Goal: Book appointment/travel/reservation

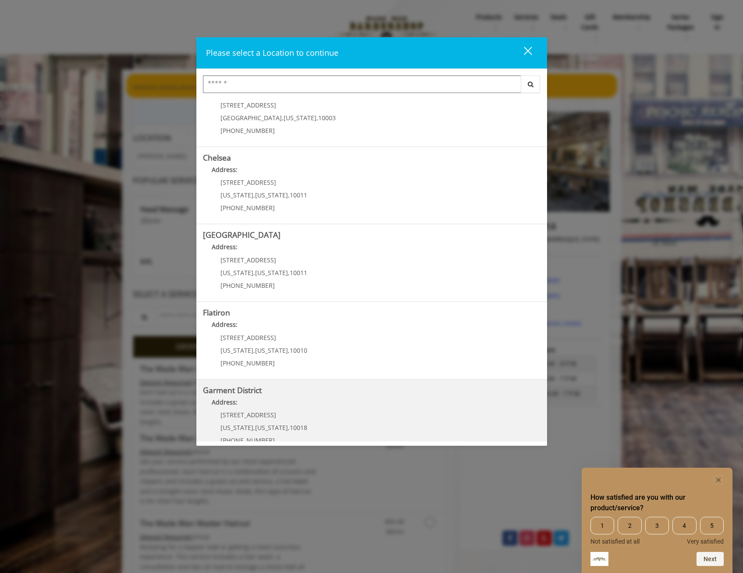
scroll to position [43, 0]
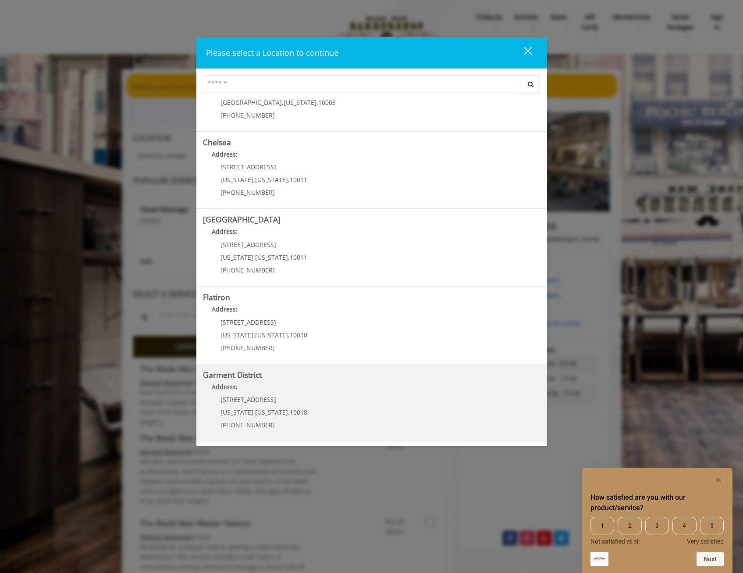
click at [267, 410] on span "[US_STATE]" at bounding box center [271, 412] width 33 height 8
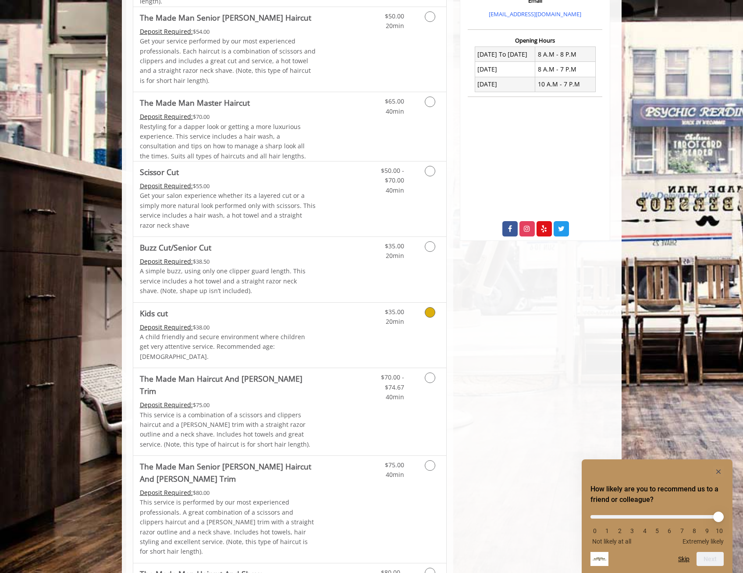
scroll to position [307, 0]
